Goal: Obtain resource: Download file/media

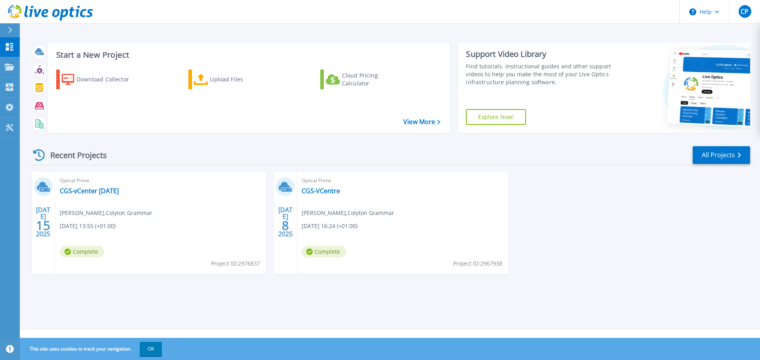
drag, startPoint x: 163, startPoint y: 165, endPoint x: 132, endPoint y: 178, distance: 33.7
click at [162, 165] on div "Recent Projects All Projects" at bounding box center [389, 156] width 719 height 20
click at [93, 189] on link "CGS-vCenter [DATE]" at bounding box center [89, 191] width 59 height 8
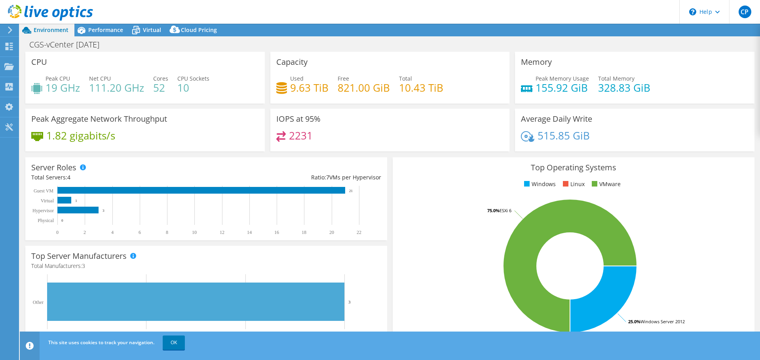
select select "USD"
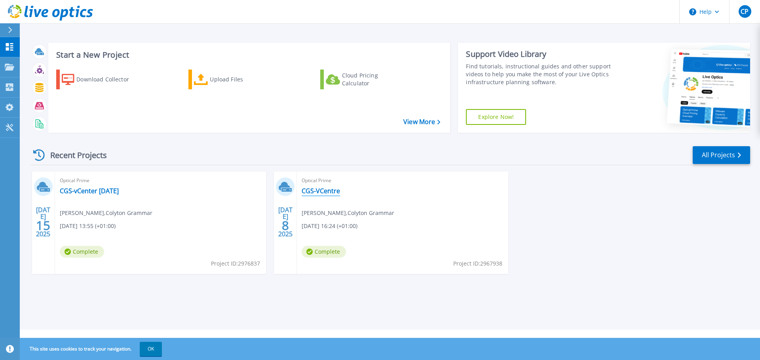
click at [333, 192] on link "CGS-VCentre" at bounding box center [320, 191] width 38 height 8
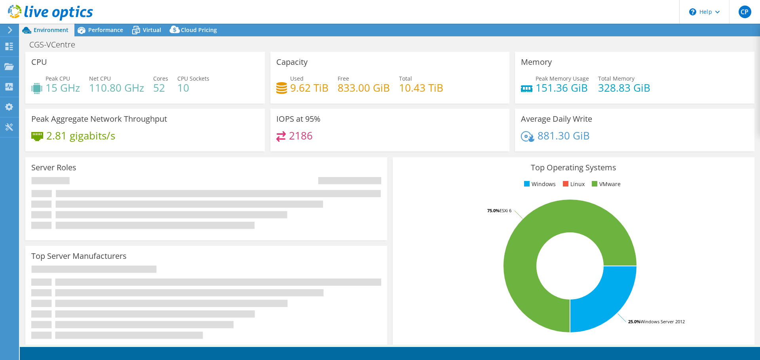
select select "EULondon"
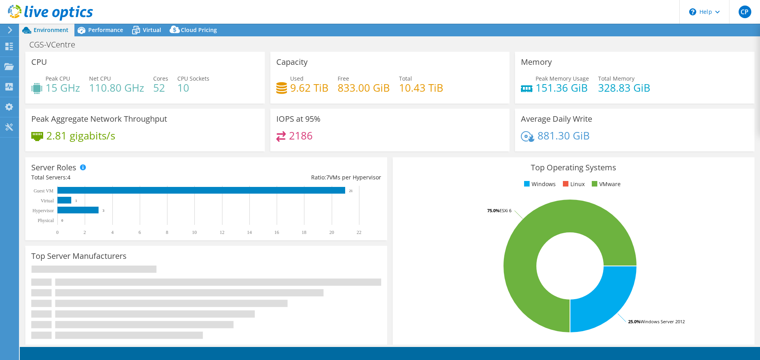
select select "GBP"
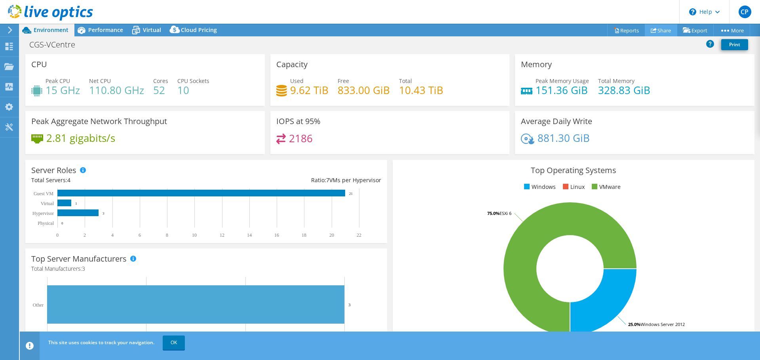
click at [651, 30] on use at bounding box center [653, 30] width 6 height 5
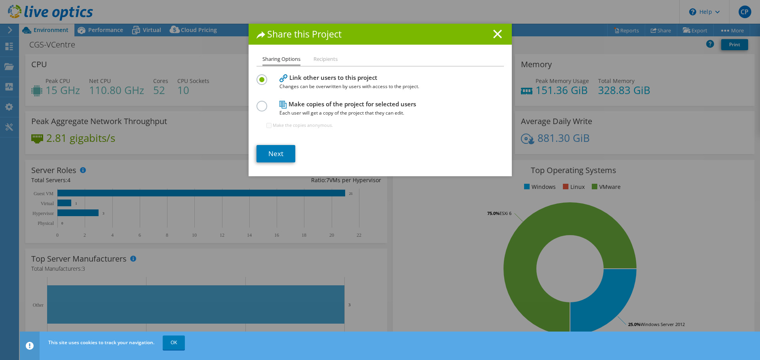
click at [328, 48] on div "Share this Project Sharing Options Recipients Link other users to this project …" at bounding box center [379, 100] width 263 height 153
click at [278, 150] on link "Next" at bounding box center [275, 153] width 39 height 17
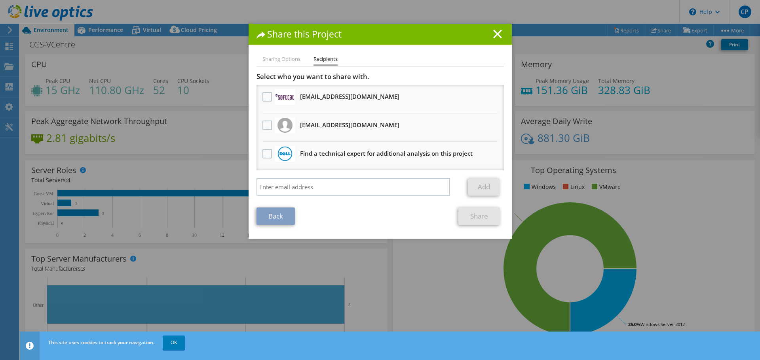
click at [487, 35] on h1 "Share this Project" at bounding box center [379, 34] width 247 height 9
click at [493, 36] on line at bounding box center [497, 34] width 8 height 8
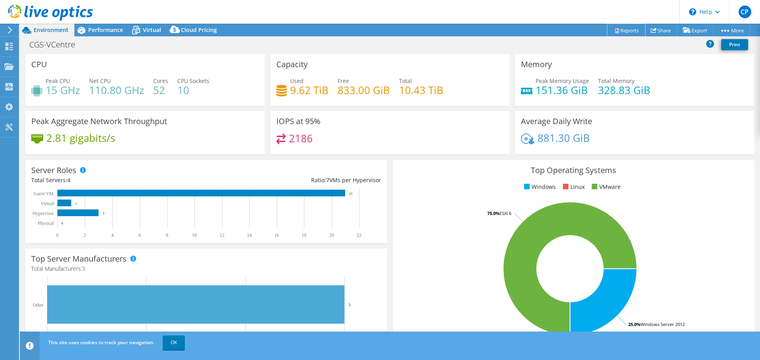
click at [631, 30] on link "Reports" at bounding box center [626, 30] width 38 height 12
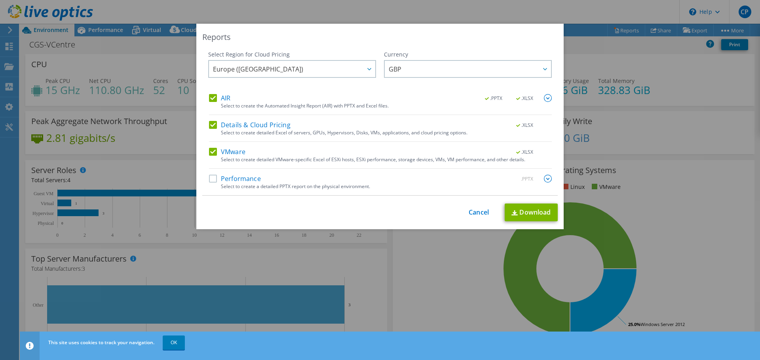
click at [280, 59] on div "Select Region for Cloud Pricing Asia Pacific (Hong Kong) Asia Pacific (Mumbai) …" at bounding box center [292, 73] width 168 height 44
click at [282, 66] on span "Europe (London)" at bounding box center [294, 69] width 162 height 16
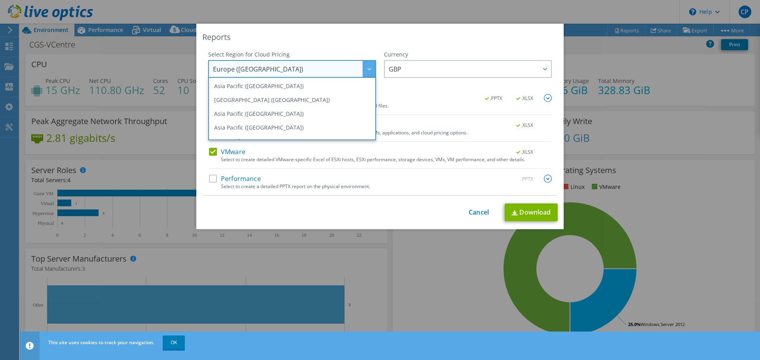
click at [282, 66] on span "Europe (London)" at bounding box center [294, 69] width 162 height 16
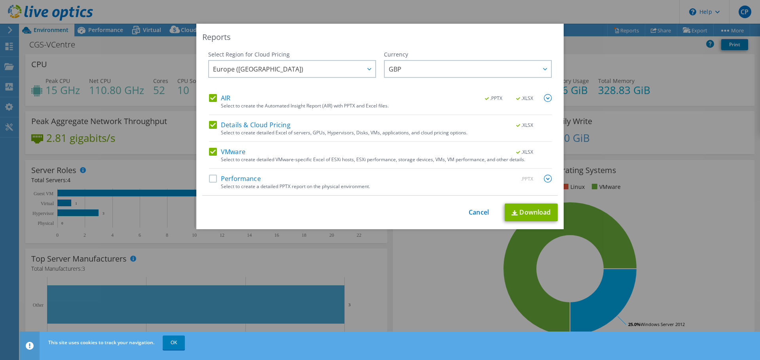
click at [221, 177] on label "Performance" at bounding box center [235, 179] width 52 height 8
click at [0, 0] on input "Performance" at bounding box center [0, 0] width 0 height 0
click at [527, 218] on link "Download" at bounding box center [530, 213] width 53 height 18
click at [468, 214] on link "Cancel" at bounding box center [478, 213] width 20 height 8
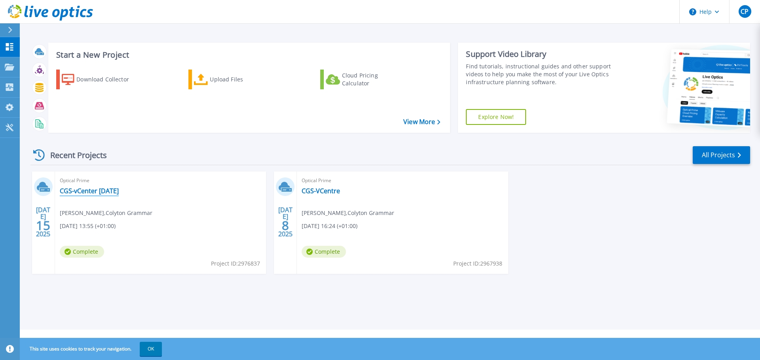
click at [88, 190] on link "CGS-vCenter [DATE]" at bounding box center [89, 191] width 59 height 8
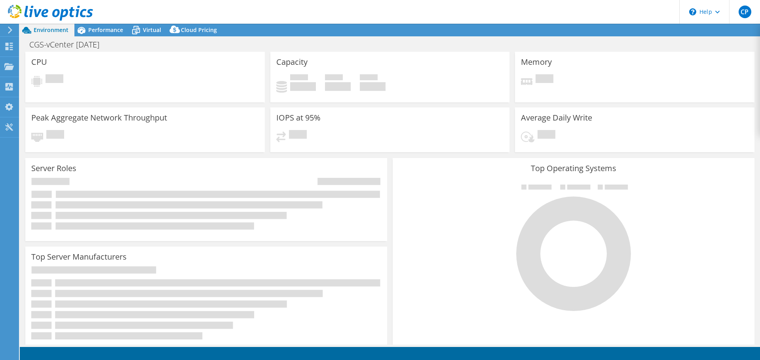
select select "USD"
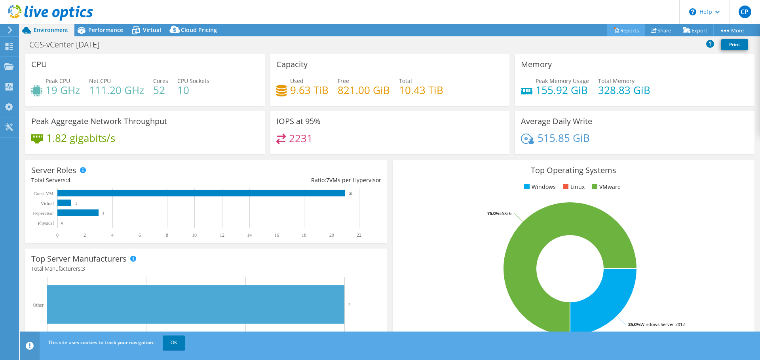
click at [630, 29] on link "Reports" at bounding box center [626, 30] width 38 height 12
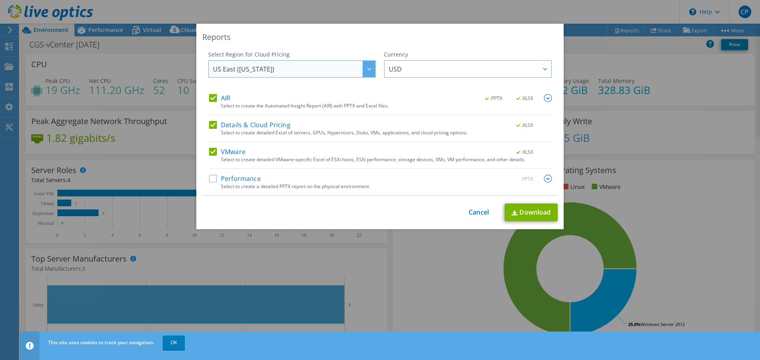
click at [333, 60] on div "US East (Virginia) Asia Pacific (Hong Kong) Asia Pacific (Mumbai) Asia Pacific …" at bounding box center [292, 69] width 168 height 18
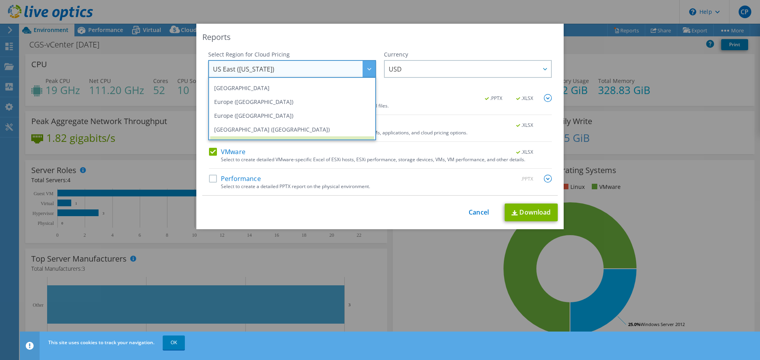
scroll to position [67, 0]
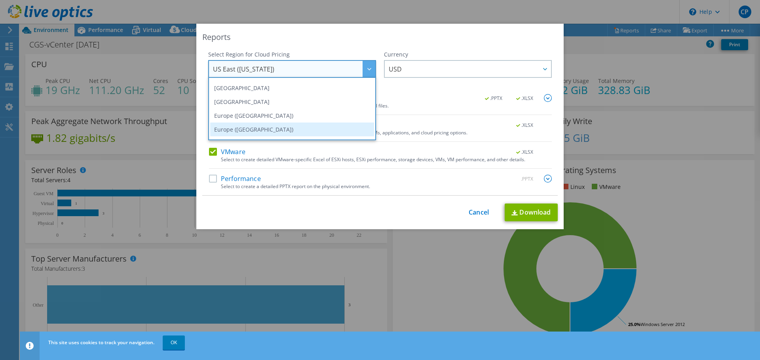
click at [258, 129] on li "Europe (London)" at bounding box center [292, 130] width 164 height 14
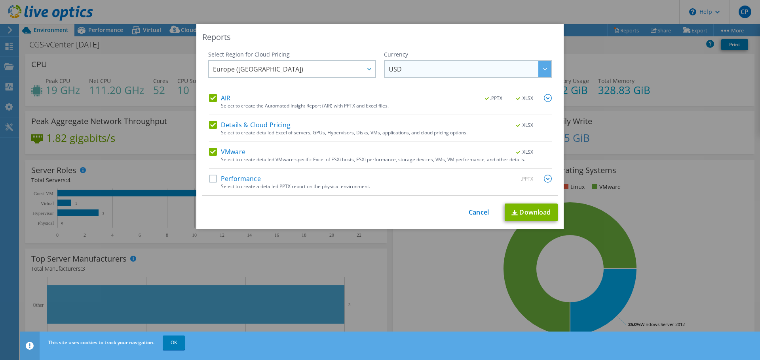
click at [425, 71] on span "USD" at bounding box center [469, 69] width 162 height 16
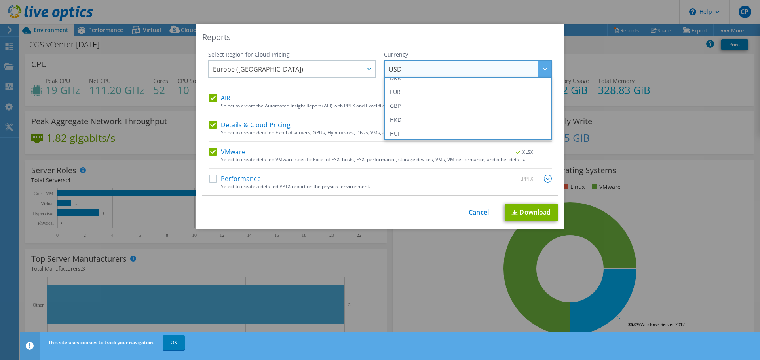
scroll to position [119, 0]
click at [405, 94] on li "GBP" at bounding box center [468, 92] width 164 height 14
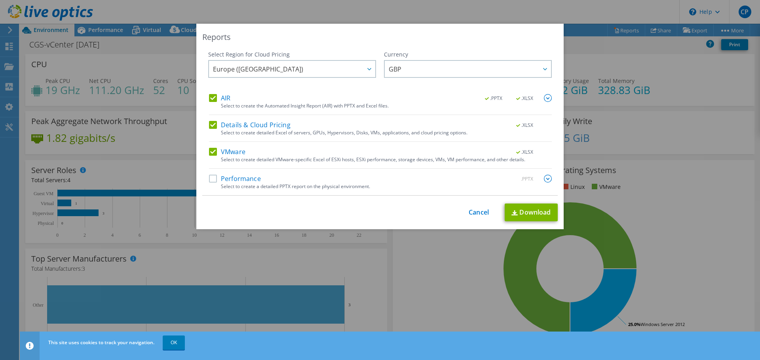
click at [211, 178] on label "Performance" at bounding box center [235, 179] width 52 height 8
click at [0, 0] on input "Performance" at bounding box center [0, 0] width 0 height 0
click at [532, 208] on link "Download" at bounding box center [530, 213] width 53 height 18
click at [478, 211] on link "Cancel" at bounding box center [478, 213] width 20 height 8
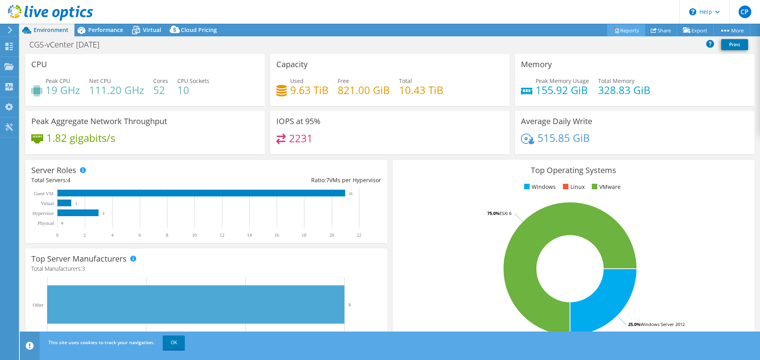
click at [624, 32] on link "Reports" at bounding box center [626, 30] width 38 height 12
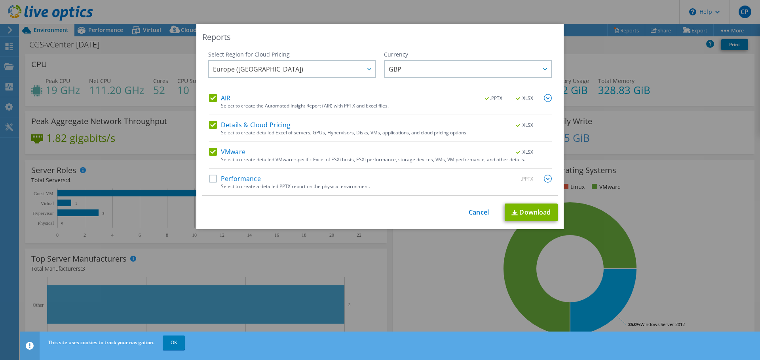
click at [489, 217] on div "This process may take a while, please wait... Cancel Download" at bounding box center [379, 213] width 355 height 18
click at [484, 215] on link "Cancel" at bounding box center [478, 213] width 20 height 8
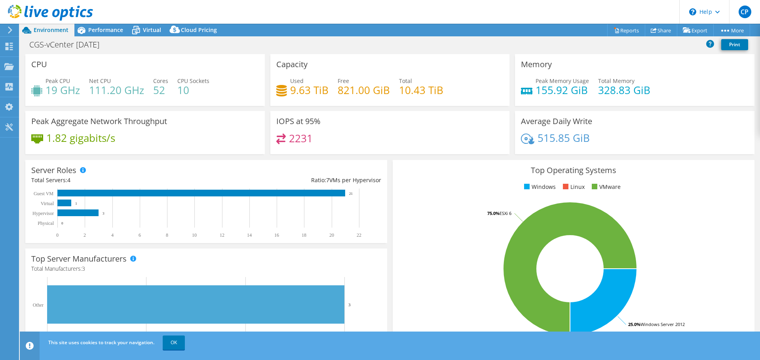
scroll to position [40, 0]
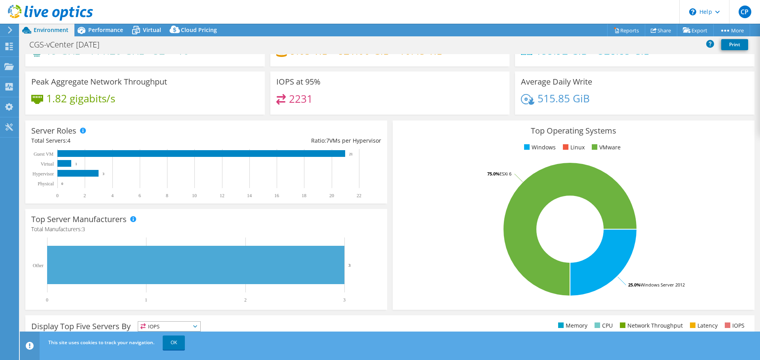
click at [406, 291] on rect at bounding box center [569, 229] width 343 height 138
